Goal: Information Seeking & Learning: Learn about a topic

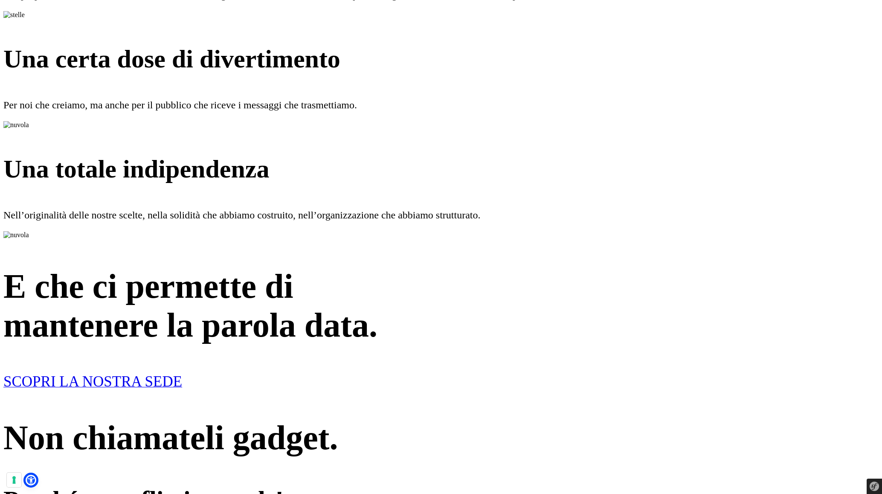
scroll to position [2049, 0]
drag, startPoint x: 561, startPoint y: 91, endPoint x: 299, endPoint y: 91, distance: 261.8
drag, startPoint x: 545, startPoint y: 97, endPoint x: 357, endPoint y: 91, distance: 188.1
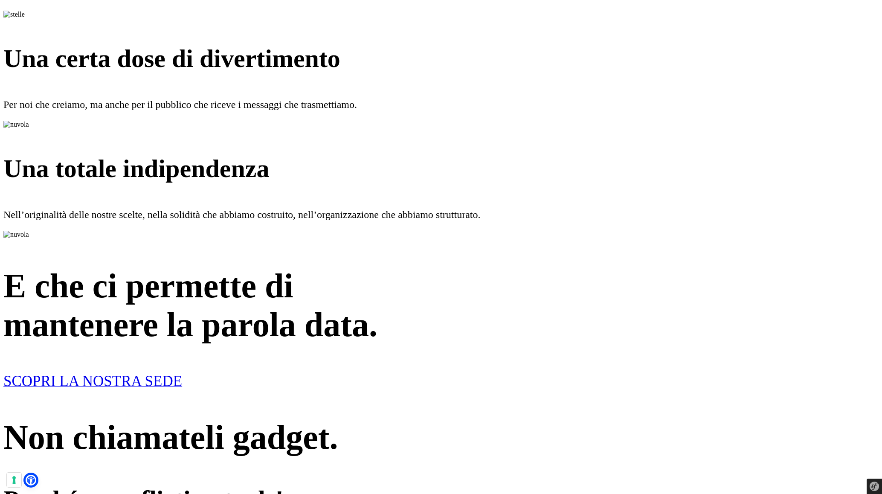
drag, startPoint x: 547, startPoint y: 98, endPoint x: 138, endPoint y: 82, distance: 409.2
drag, startPoint x: 473, startPoint y: 102, endPoint x: 650, endPoint y: 106, distance: 176.6
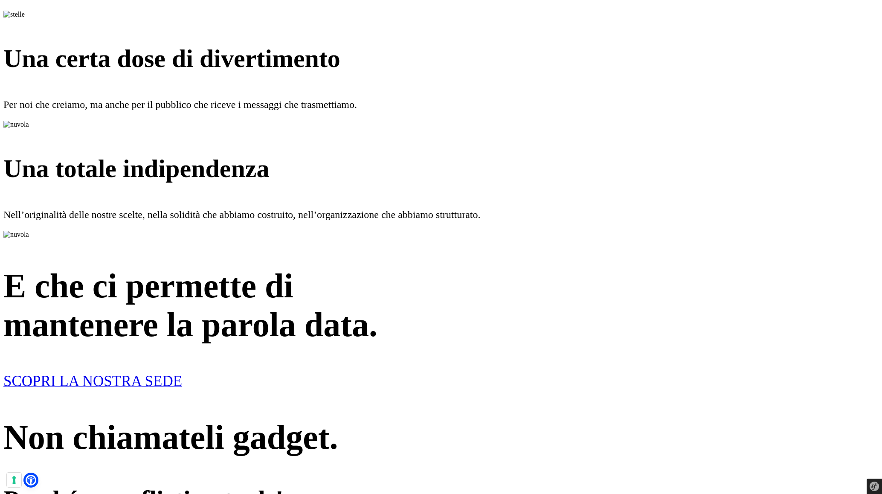
drag, startPoint x: 381, startPoint y: 99, endPoint x: 200, endPoint y: 98, distance: 180.8
drag, startPoint x: 414, startPoint y: 105, endPoint x: 20, endPoint y: 97, distance: 394.5
drag, startPoint x: 438, startPoint y: 105, endPoint x: 61, endPoint y: 91, distance: 377.2
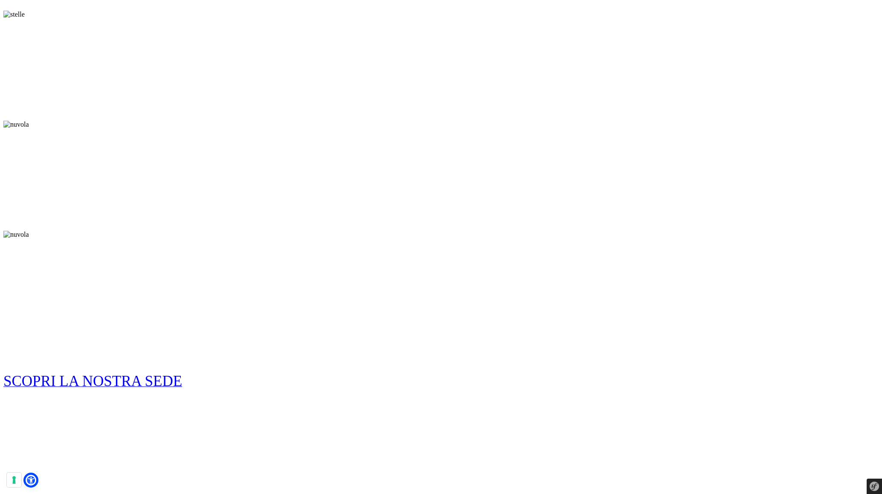
drag, startPoint x: 443, startPoint y: 90, endPoint x: 130, endPoint y: 74, distance: 312.5
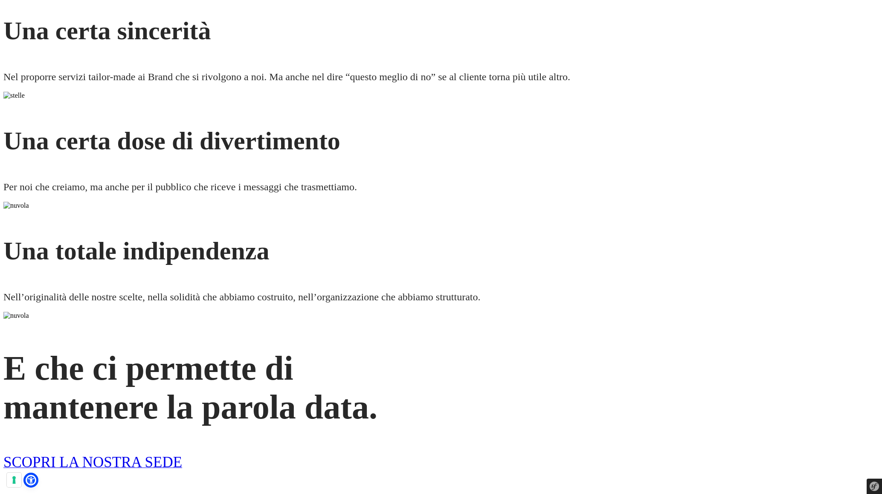
scroll to position [1967, 0]
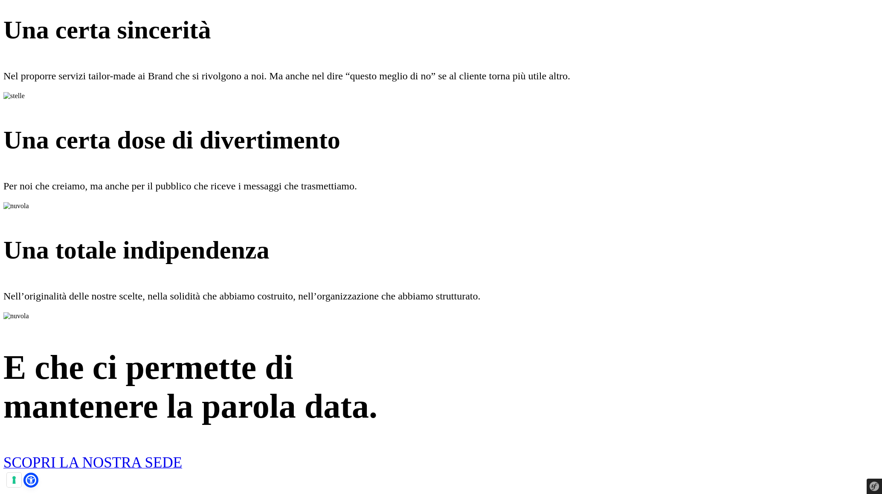
drag, startPoint x: 572, startPoint y: 187, endPoint x: 486, endPoint y: 188, distance: 85.7
drag, startPoint x: 580, startPoint y: 185, endPoint x: 497, endPoint y: 182, distance: 83.2
drag, startPoint x: 568, startPoint y: 181, endPoint x: 440, endPoint y: 177, distance: 128.4
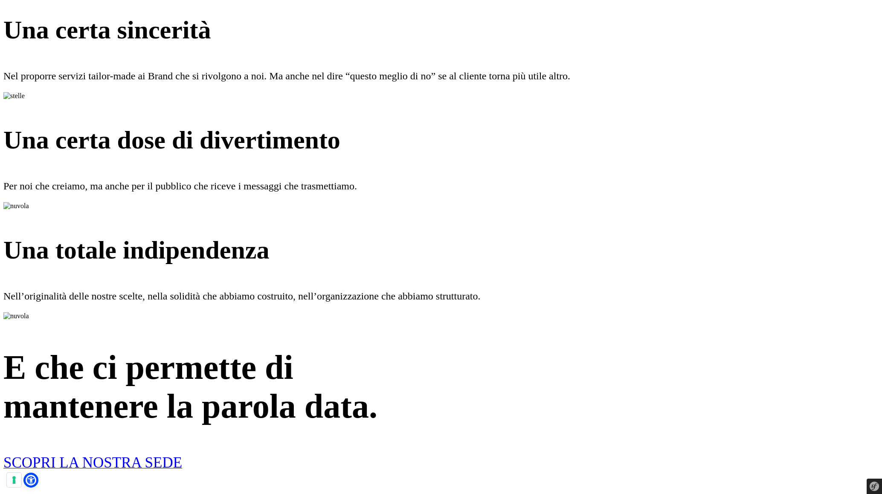
drag, startPoint x: 573, startPoint y: 178, endPoint x: 505, endPoint y: 177, distance: 67.8
drag, startPoint x: 505, startPoint y: 177, endPoint x: 418, endPoint y: 175, distance: 87.0
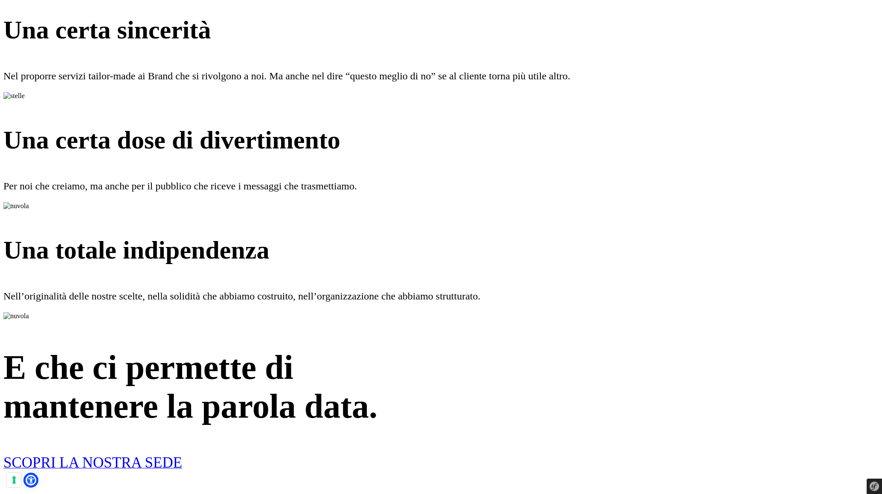
drag, startPoint x: 539, startPoint y: 175, endPoint x: 472, endPoint y: 175, distance: 67.4
drag, startPoint x: 544, startPoint y: 171, endPoint x: 336, endPoint y: 171, distance: 207.7
drag, startPoint x: 315, startPoint y: 170, endPoint x: 475, endPoint y: 170, distance: 160.8
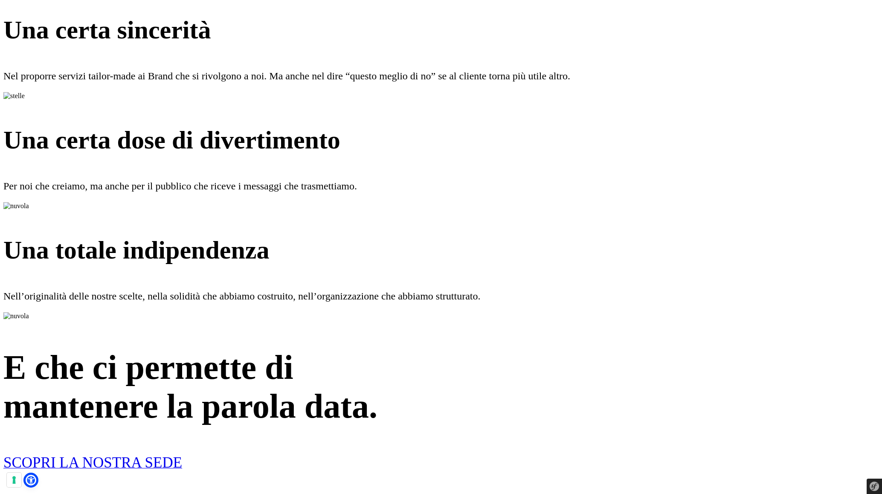
drag, startPoint x: 498, startPoint y: 172, endPoint x: 553, endPoint y: 172, distance: 55.0
drag, startPoint x: 608, startPoint y: 172, endPoint x: 339, endPoint y: 174, distance: 268.6
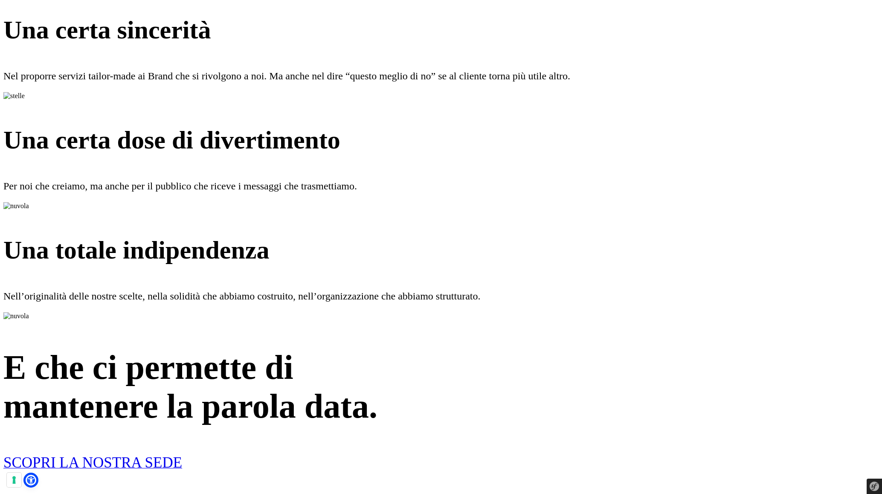
drag, startPoint x: 569, startPoint y: 159, endPoint x: 468, endPoint y: 159, distance: 101.1
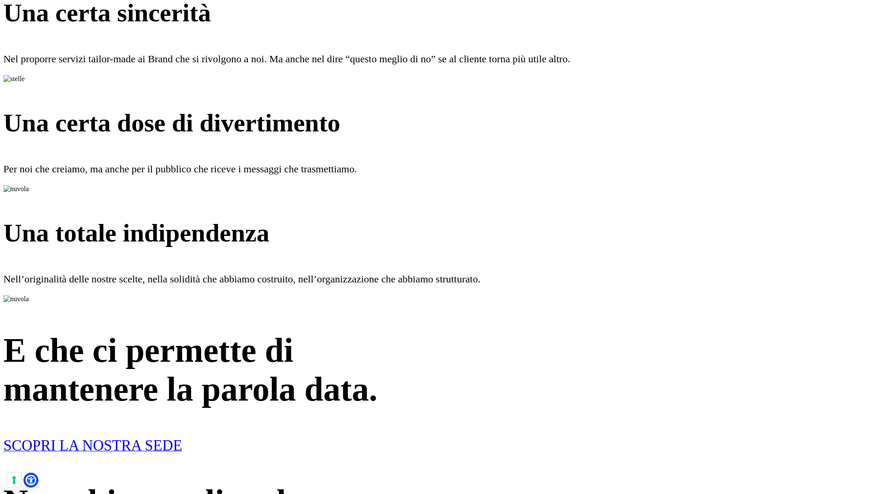
scroll to position [1967, 0]
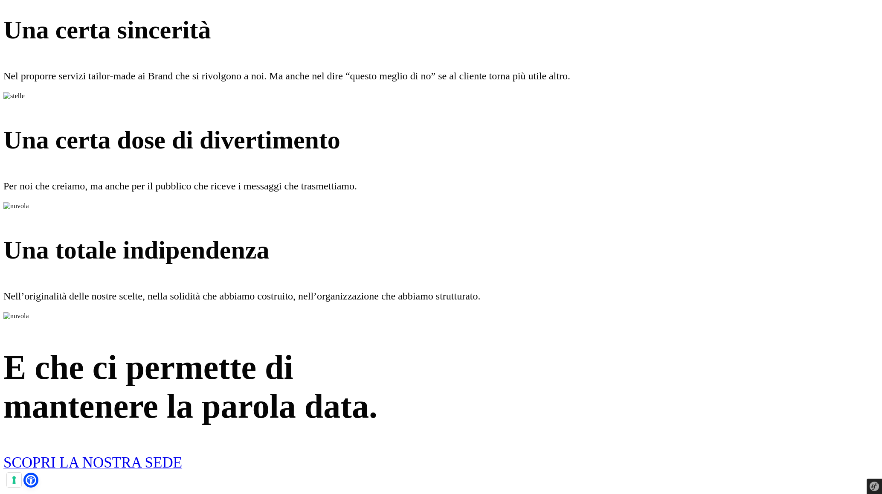
drag, startPoint x: 655, startPoint y: 137, endPoint x: 654, endPoint y: 145, distance: 8.1
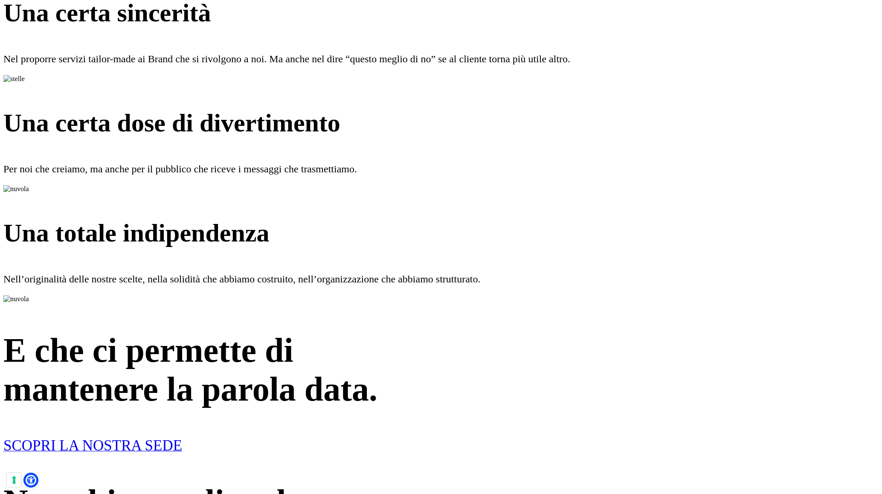
scroll to position [1967, 0]
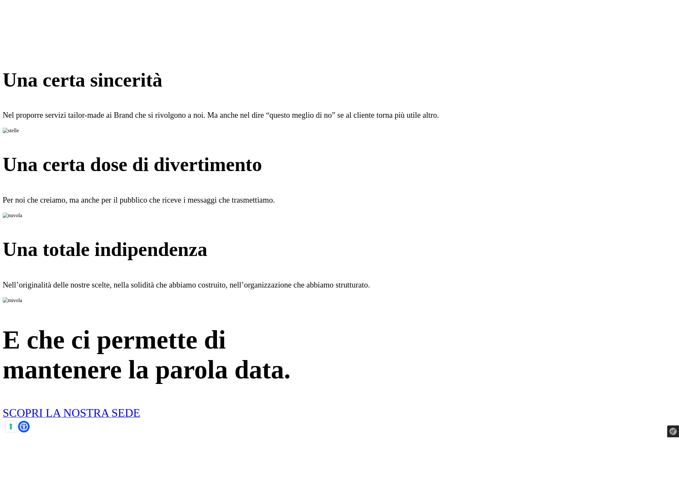
scroll to position [1919, 0]
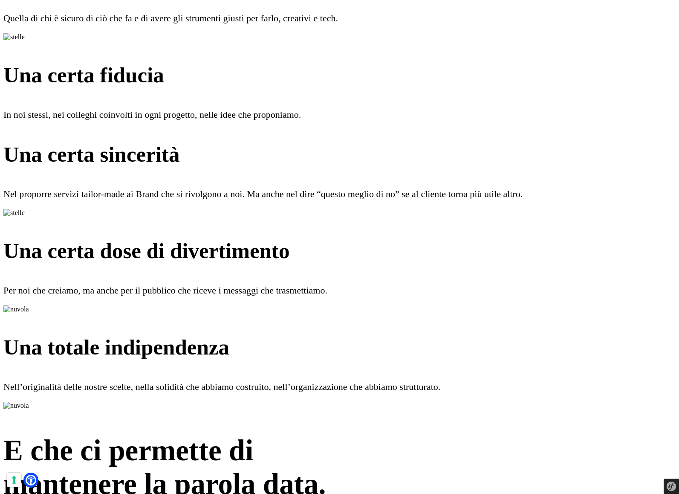
scroll to position [1451, 0]
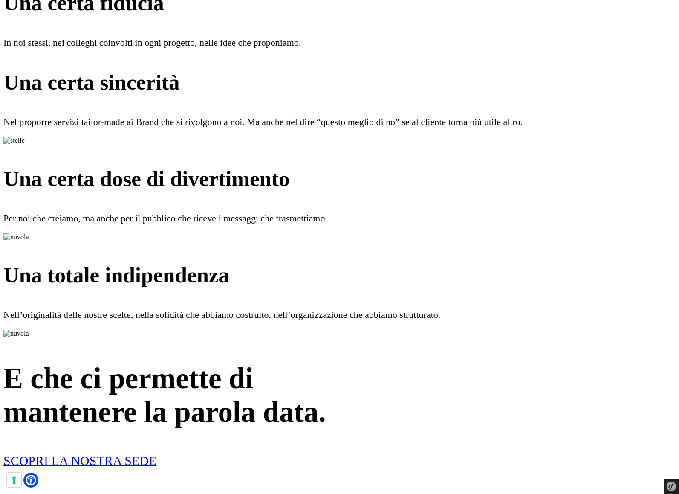
scroll to position [1451, 0]
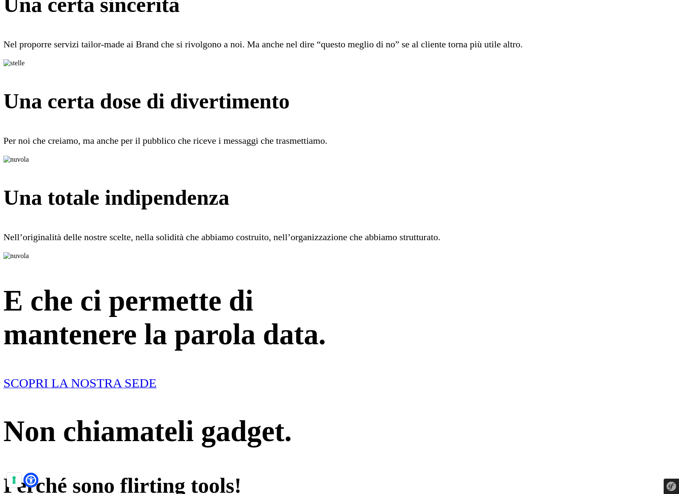
scroll to position [1601, 0]
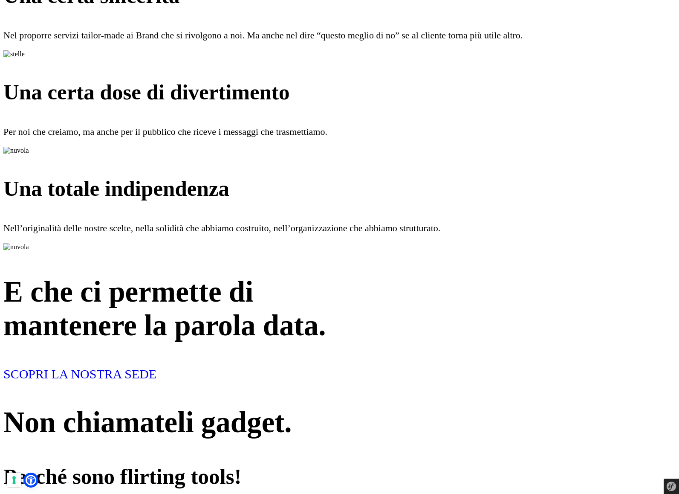
scroll to position [1601, 0]
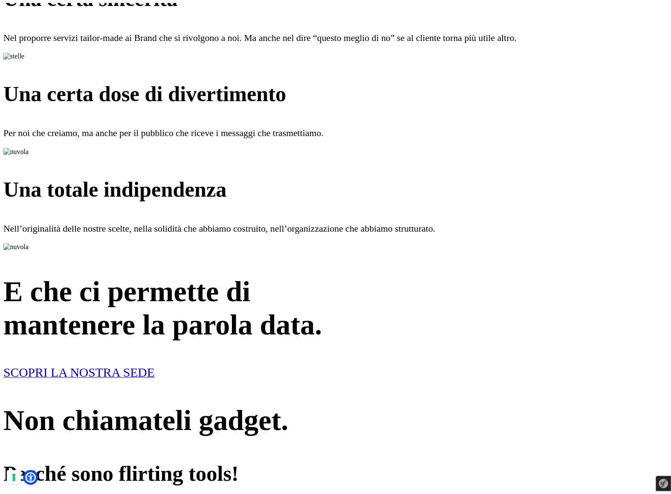
scroll to position [1601, 0]
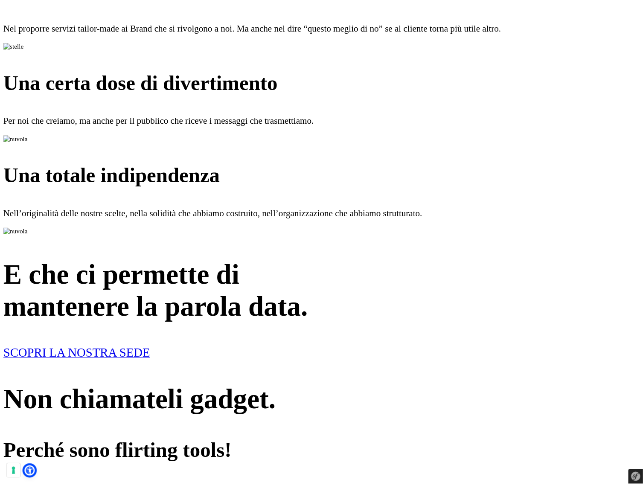
scroll to position [1601, 0]
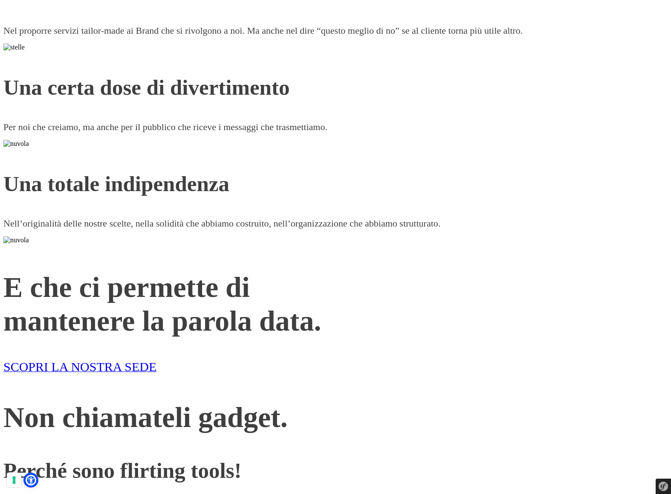
drag, startPoint x: 571, startPoint y: 150, endPoint x: 483, endPoint y: 151, distance: 88.3
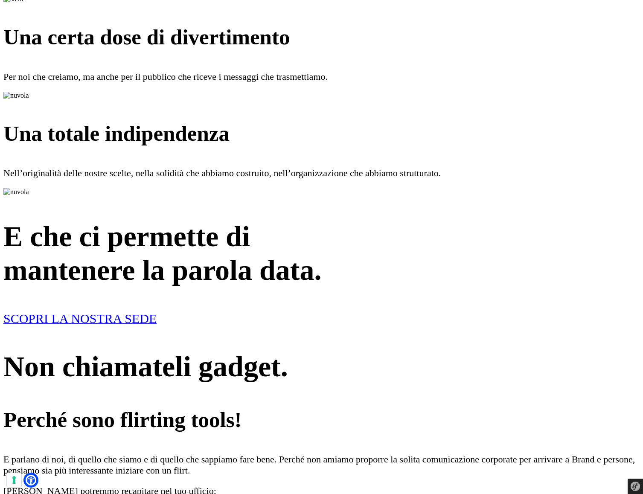
drag, startPoint x: 379, startPoint y: 322, endPoint x: 278, endPoint y: 307, distance: 102.2
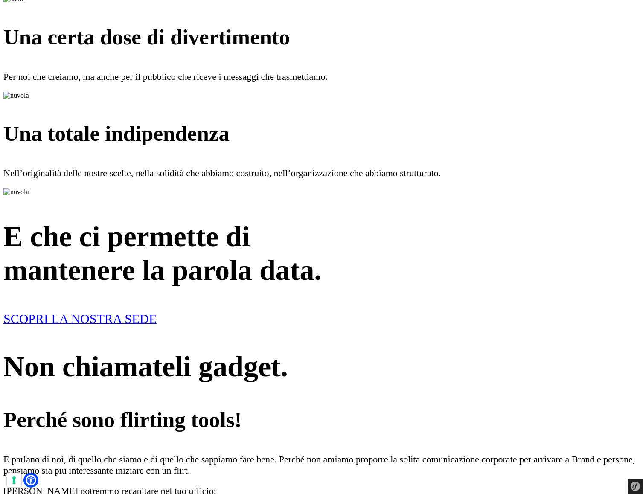
drag, startPoint x: 309, startPoint y: 304, endPoint x: 439, endPoint y: 304, distance: 130.1
drag, startPoint x: 462, startPoint y: 308, endPoint x: 339, endPoint y: 294, distance: 123.6
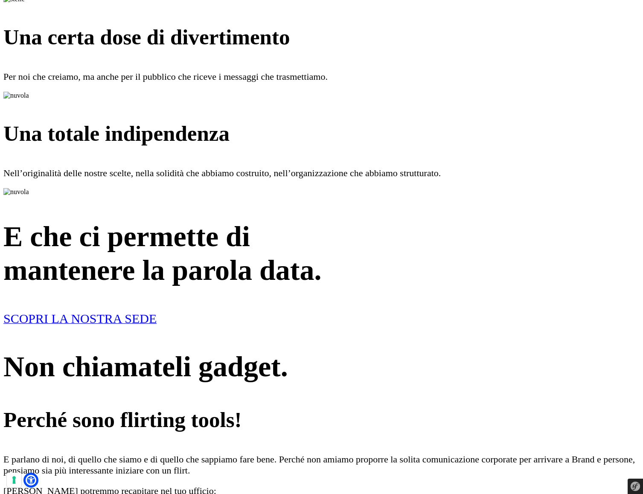
drag, startPoint x: 374, startPoint y: 285, endPoint x: 211, endPoint y: 268, distance: 163.8
drag, startPoint x: 373, startPoint y: 265, endPoint x: 288, endPoint y: 267, distance: 84.9
drag, startPoint x: 425, startPoint y: 261, endPoint x: 299, endPoint y: 253, distance: 126.0
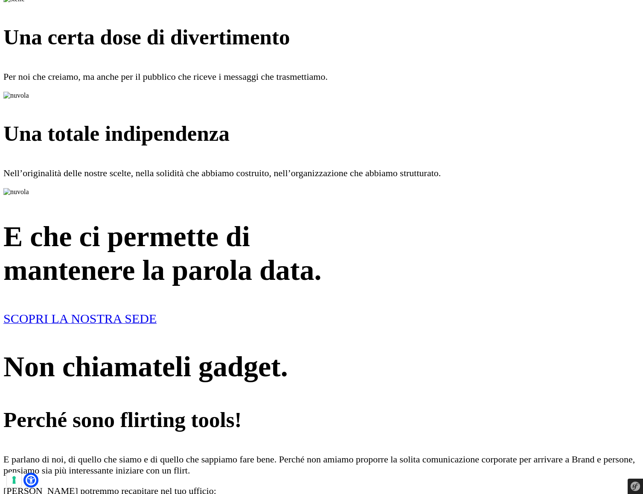
drag, startPoint x: 368, startPoint y: 203, endPoint x: 310, endPoint y: 200, distance: 58.9
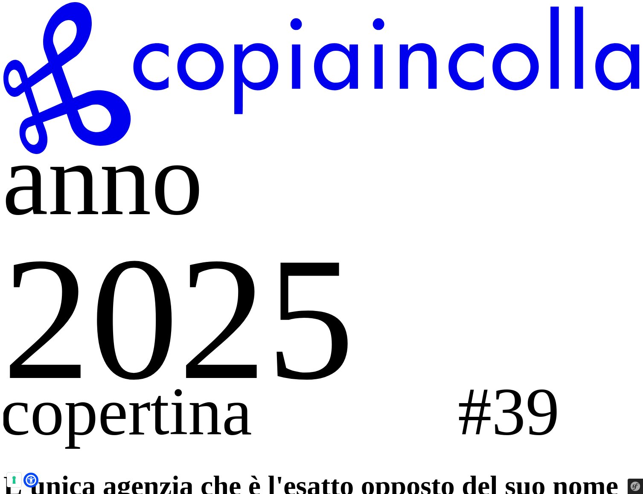
scroll to position [664, 0]
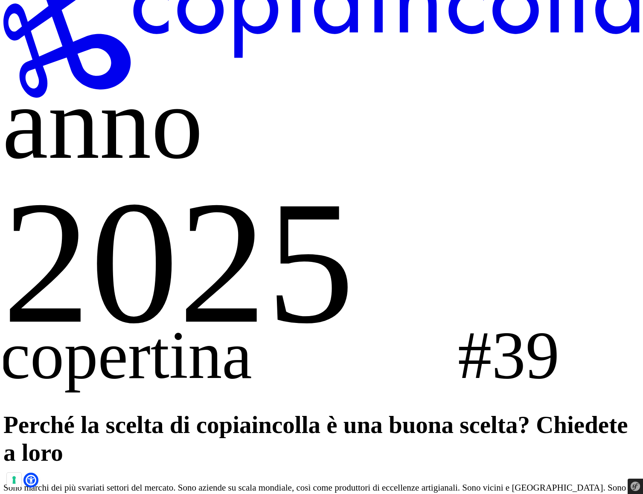
scroll to position [720, 0]
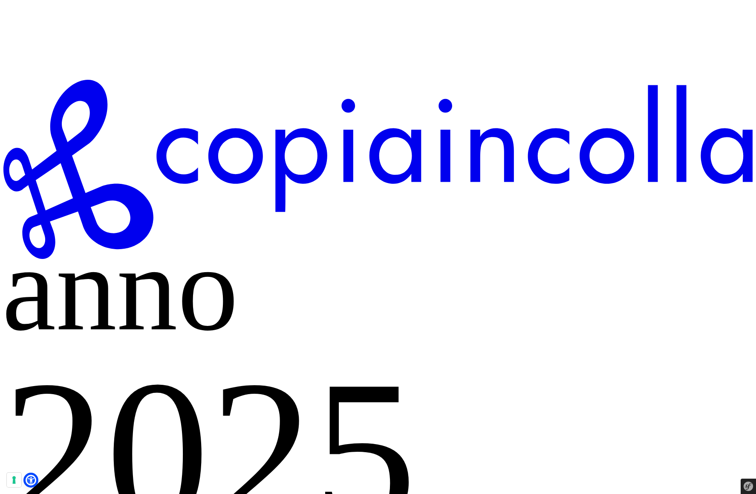
scroll to position [701, 0]
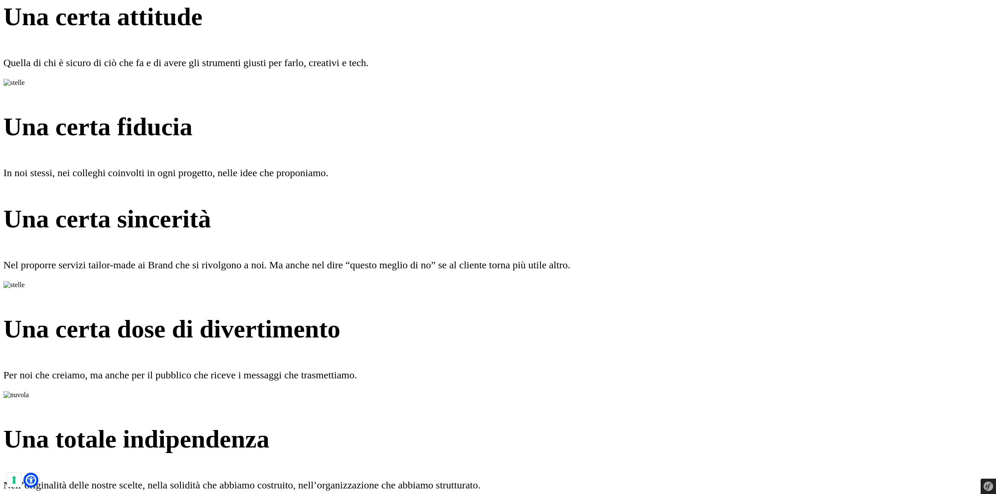
scroll to position [1972, 0]
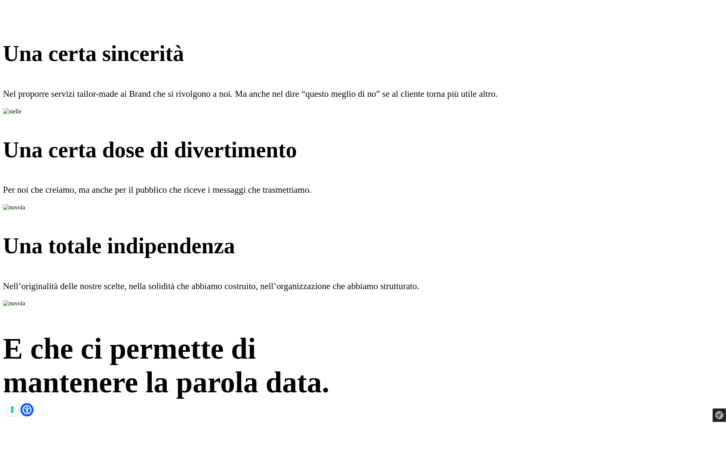
scroll to position [1884, 0]
